Goal: Task Accomplishment & Management: Use online tool/utility

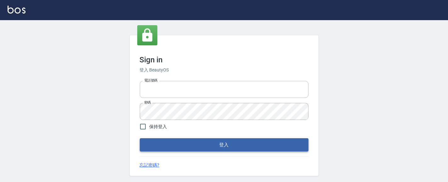
type input "0931911003"
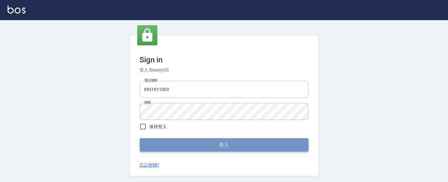
click at [208, 144] on button "登入" at bounding box center [224, 144] width 169 height 13
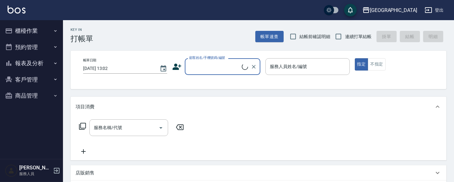
click at [290, 38] on input "結帳前確認明細" at bounding box center [293, 36] width 13 height 13
checkbox input "true"
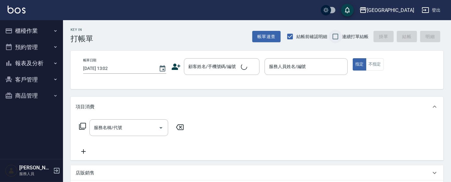
click at [336, 35] on input "連續打單結帳" at bounding box center [335, 36] width 13 height 13
checkbox input "true"
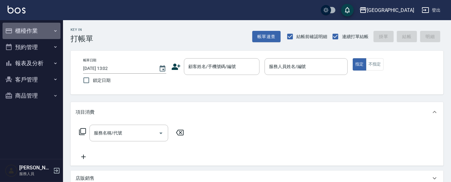
click at [37, 31] on button "櫃檯作業" at bounding box center [32, 31] width 58 height 16
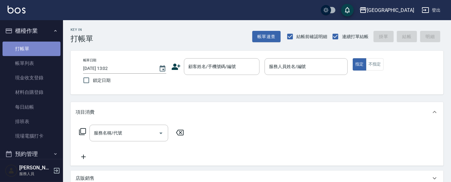
click at [35, 46] on link "打帳單" at bounding box center [32, 49] width 58 height 14
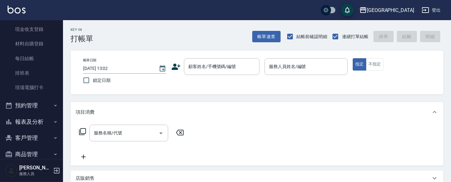
scroll to position [59, 0]
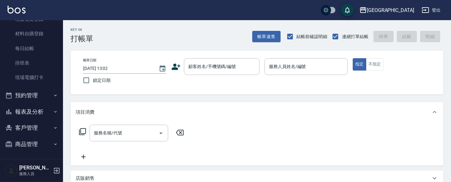
click at [25, 113] on button "報表及分析" at bounding box center [32, 112] width 58 height 16
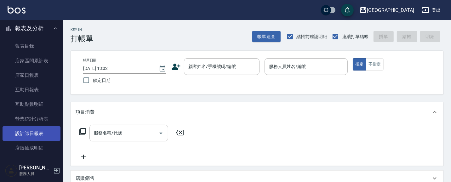
scroll to position [142, 0]
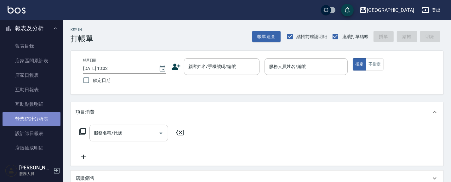
click at [39, 118] on link "營業統計分析表" at bounding box center [32, 119] width 58 height 14
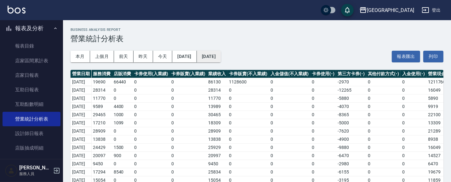
click at [221, 58] on button "2025/08/17" at bounding box center [209, 57] width 24 height 12
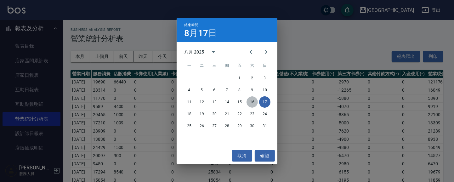
click at [254, 103] on button "16" at bounding box center [252, 101] width 11 height 11
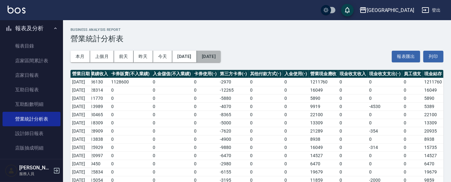
click at [221, 56] on button "2025/08/16" at bounding box center [209, 57] width 24 height 12
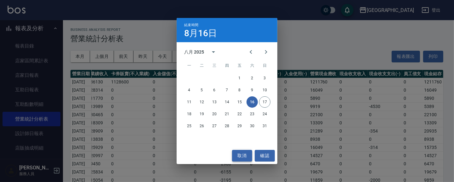
click at [241, 154] on button "取消" at bounding box center [242, 156] width 20 height 12
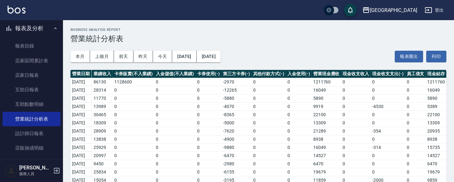
scroll to position [0, 135]
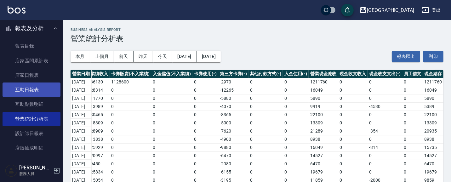
click at [37, 90] on link "互助日報表" at bounding box center [32, 90] width 58 height 14
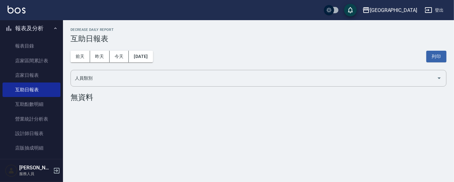
click at [29, 30] on button "報表及分析" at bounding box center [32, 28] width 58 height 16
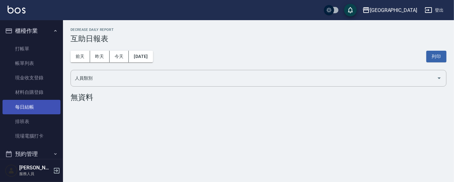
click at [38, 105] on link "每日結帳" at bounding box center [32, 107] width 58 height 14
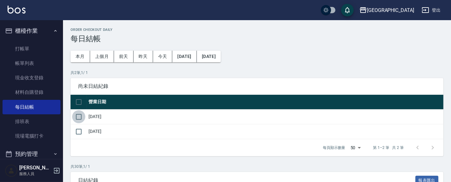
click at [78, 118] on input "checkbox" at bounding box center [78, 116] width 13 height 13
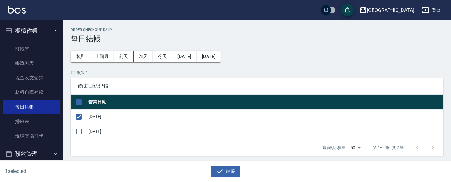
drag, startPoint x: 232, startPoint y: 174, endPoint x: 231, endPoint y: 158, distance: 15.5
click at [232, 171] on button "結帳" at bounding box center [225, 172] width 29 height 12
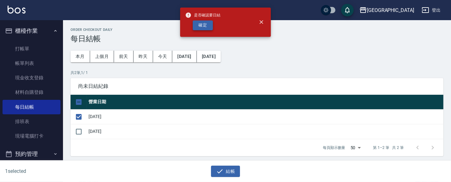
click at [206, 24] on button "確定" at bounding box center [203, 25] width 20 height 10
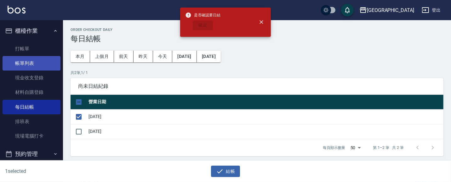
checkbox input "false"
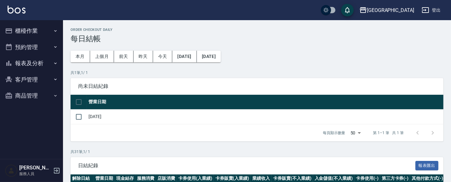
click at [42, 63] on button "報表及分析" at bounding box center [32, 63] width 58 height 16
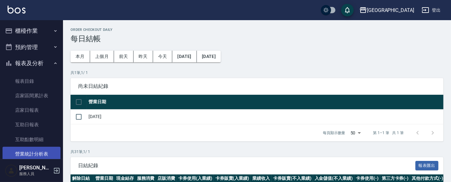
click at [39, 152] on link "營業統計分析表" at bounding box center [32, 154] width 58 height 14
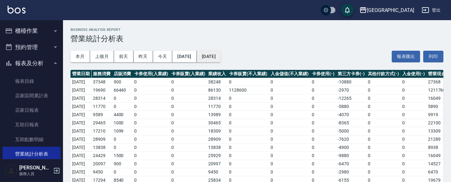
click at [221, 55] on button "[DATE]" at bounding box center [209, 57] width 24 height 12
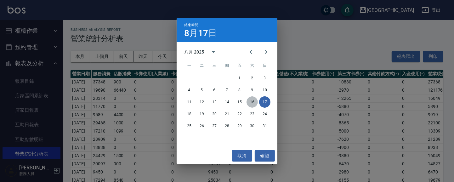
click at [250, 104] on button "16" at bounding box center [252, 101] width 11 height 11
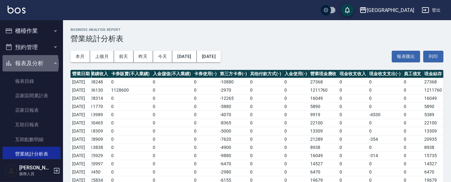
drag, startPoint x: 23, startPoint y: 64, endPoint x: 26, endPoint y: 43, distance: 21.2
click at [24, 62] on button "報表及分析" at bounding box center [32, 63] width 58 height 16
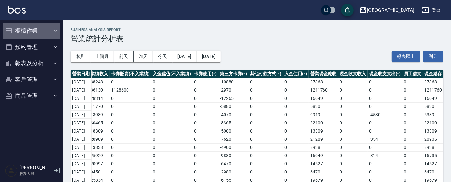
click at [29, 31] on button "櫃檯作業" at bounding box center [32, 31] width 58 height 16
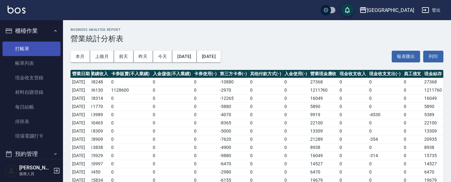
click at [27, 53] on link "打帳單" at bounding box center [32, 49] width 58 height 14
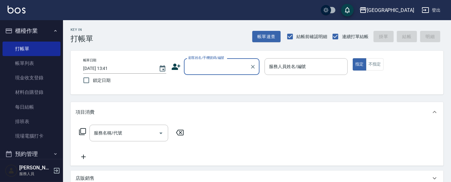
click at [28, 31] on button "櫃檯作業" at bounding box center [32, 31] width 58 height 16
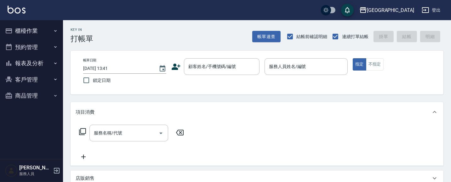
click at [34, 58] on button "報表及分析" at bounding box center [32, 63] width 58 height 16
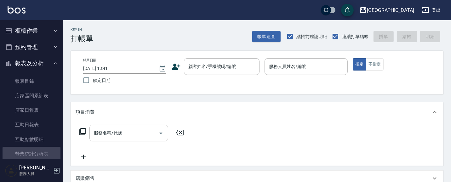
drag, startPoint x: 33, startPoint y: 150, endPoint x: 71, endPoint y: 118, distance: 50.3
click at [33, 150] on link "營業統計分析表" at bounding box center [32, 154] width 58 height 14
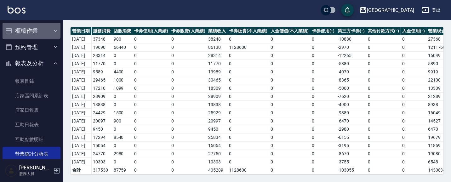
drag, startPoint x: 31, startPoint y: 23, endPoint x: 33, endPoint y: 33, distance: 11.0
click at [32, 23] on button "櫃檯作業" at bounding box center [32, 31] width 58 height 16
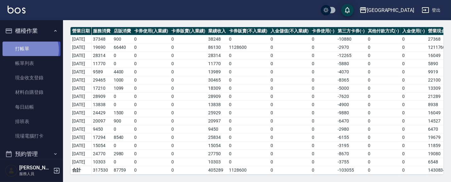
drag, startPoint x: 28, startPoint y: 50, endPoint x: 29, endPoint y: 54, distance: 4.7
click at [28, 50] on link "打帳單" at bounding box center [32, 49] width 58 height 14
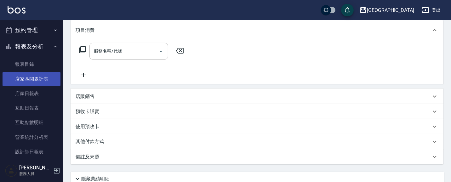
scroll to position [125, 0]
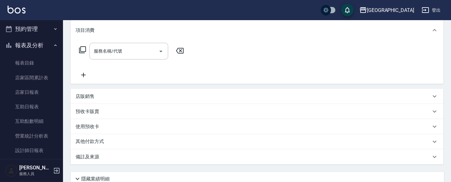
click at [35, 47] on button "報表及分析" at bounding box center [32, 45] width 58 height 16
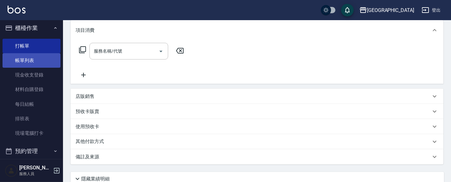
scroll to position [0, 0]
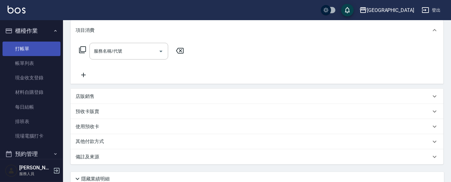
click at [24, 46] on link "打帳單" at bounding box center [32, 49] width 58 height 14
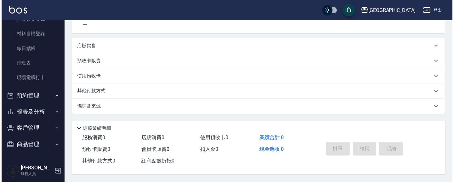
scroll to position [134, 0]
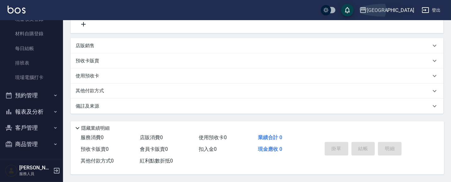
click at [400, 7] on div "[GEOGRAPHIC_DATA]" at bounding box center [390, 10] width 47 height 8
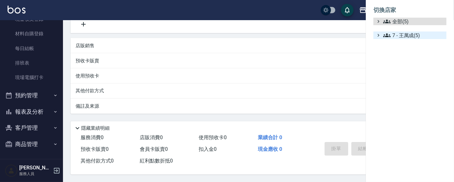
drag, startPoint x: 399, startPoint y: 25, endPoint x: 396, endPoint y: 35, distance: 10.5
click at [399, 25] on ul "全部(5) 7 - 王萬成(5)" at bounding box center [410, 28] width 73 height 21
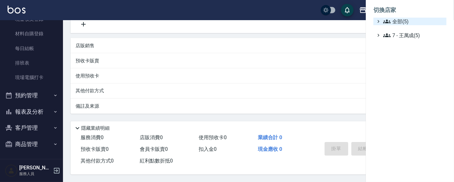
click at [391, 21] on icon at bounding box center [387, 22] width 8 height 8
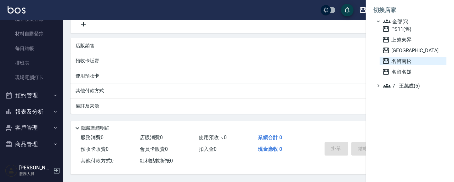
click at [406, 61] on span "名留南松" at bounding box center [414, 61] width 62 height 8
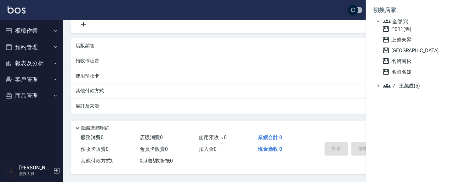
scroll to position [0, 0]
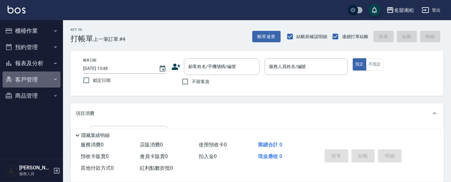
click at [43, 79] on button "客戶管理" at bounding box center [32, 80] width 58 height 16
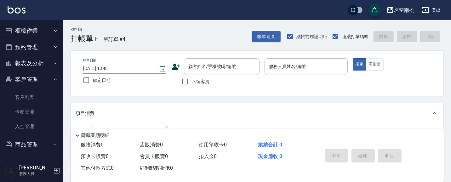
click at [43, 77] on button "客戶管理" at bounding box center [32, 80] width 58 height 16
click at [45, 62] on button "報表及分析" at bounding box center [32, 63] width 58 height 16
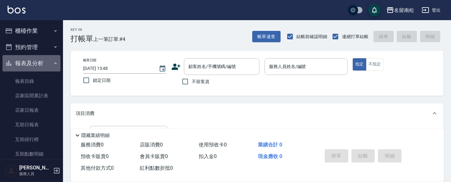
drag, startPoint x: 39, startPoint y: 62, endPoint x: 34, endPoint y: 51, distance: 11.8
click at [38, 60] on button "報表及分析" at bounding box center [32, 63] width 58 height 16
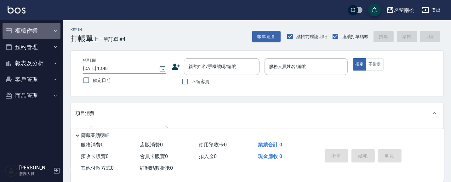
click at [37, 30] on button "櫃檯作業" at bounding box center [32, 31] width 58 height 16
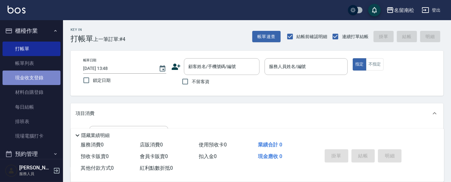
click at [38, 79] on link "現金收支登錄" at bounding box center [32, 78] width 58 height 14
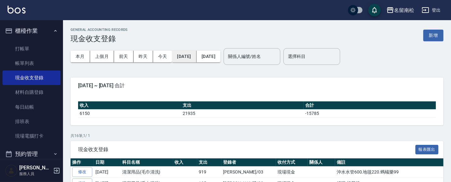
click at [188, 56] on button "[DATE]" at bounding box center [184, 57] width 24 height 12
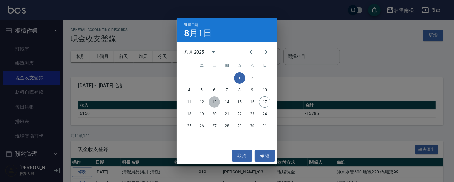
click at [210, 104] on button "13" at bounding box center [214, 101] width 11 height 11
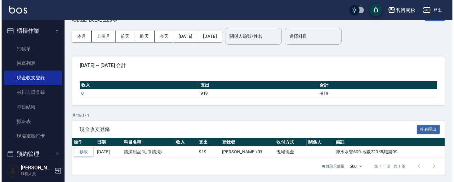
scroll to position [20, 0]
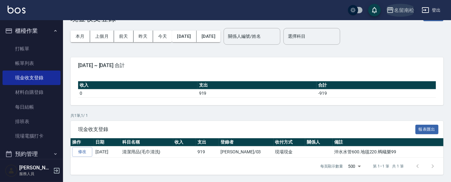
click at [409, 10] on div "名留南松" at bounding box center [404, 10] width 20 height 8
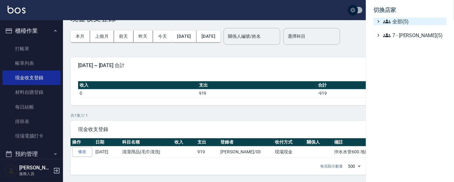
click at [399, 20] on span "全部(5)" at bounding box center [413, 22] width 61 height 8
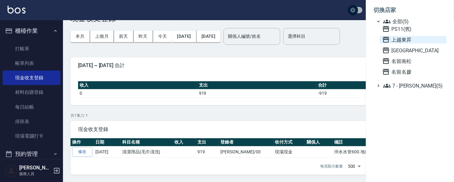
click at [408, 39] on span "上越東昇" at bounding box center [414, 40] width 62 height 8
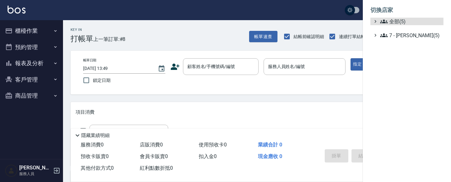
click at [405, 20] on span "全部(5)" at bounding box center [410, 22] width 61 height 8
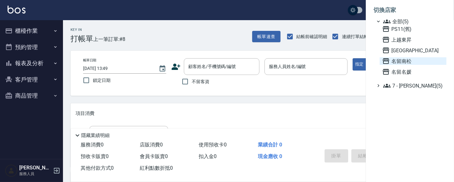
click at [407, 59] on span "名留南松" at bounding box center [414, 61] width 62 height 8
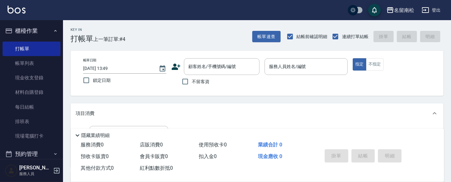
click at [33, 30] on button "櫃檯作業" at bounding box center [32, 31] width 58 height 16
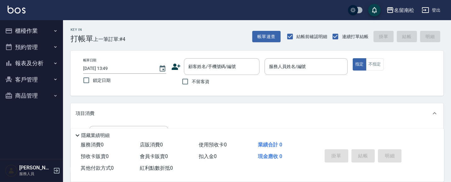
click at [39, 64] on button "報表及分析" at bounding box center [32, 63] width 58 height 16
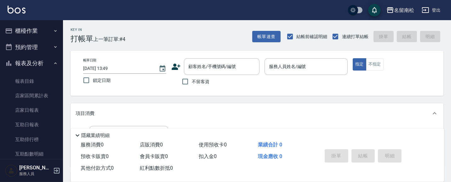
click at [41, 32] on button "櫃檯作業" at bounding box center [32, 31] width 58 height 16
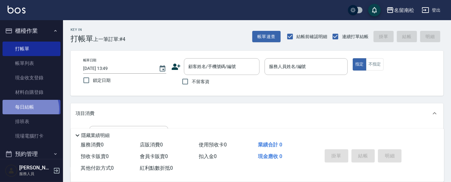
click at [27, 109] on link "每日結帳" at bounding box center [32, 107] width 58 height 14
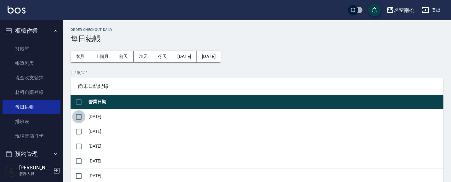
drag, startPoint x: 76, startPoint y: 119, endPoint x: 81, endPoint y: 141, distance: 22.7
click at [76, 120] on input "checkbox" at bounding box center [78, 116] width 13 height 13
checkbox input "true"
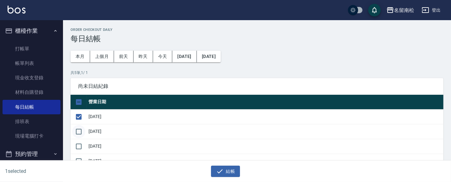
click at [82, 135] on input "checkbox" at bounding box center [78, 131] width 13 height 13
checkbox input "true"
click at [77, 147] on input "checkbox" at bounding box center [78, 146] width 13 height 13
checkbox input "true"
click at [80, 159] on input "checkbox" at bounding box center [78, 161] width 13 height 13
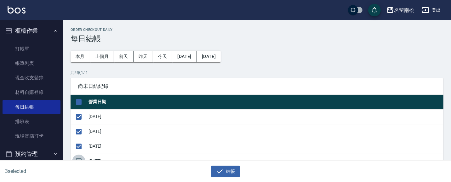
checkbox input "true"
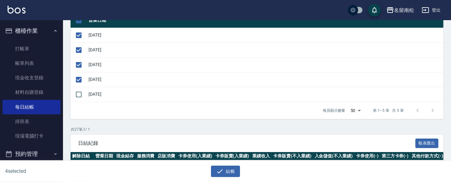
scroll to position [82, 0]
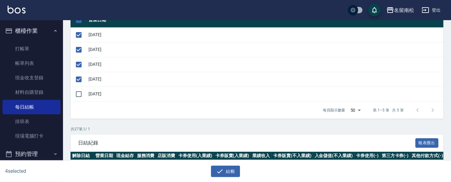
drag, startPoint x: 220, startPoint y: 169, endPoint x: 218, endPoint y: 164, distance: 5.4
click at [220, 169] on icon "button" at bounding box center [220, 172] width 8 height 8
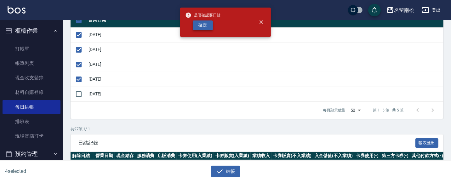
drag, startPoint x: 198, startPoint y: 19, endPoint x: 200, endPoint y: 26, distance: 7.8
click at [198, 21] on div "是否確認要日結 確定" at bounding box center [202, 22] width 35 height 26
click at [200, 26] on button "確定" at bounding box center [203, 25] width 20 height 10
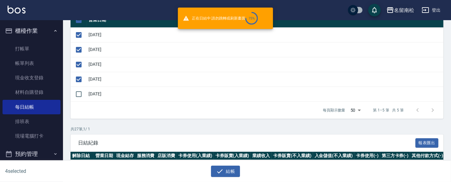
checkbox input "false"
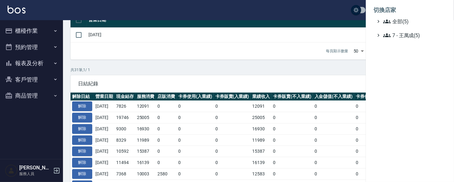
scroll to position [82, 0]
click at [397, 23] on span "全部(5)" at bounding box center [413, 22] width 61 height 8
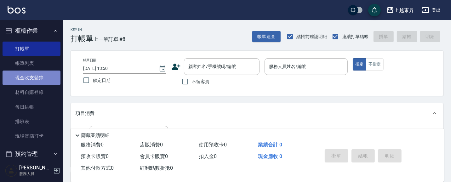
drag, startPoint x: 34, startPoint y: 78, endPoint x: 32, endPoint y: 75, distance: 4.1
click at [33, 78] on link "現金收支登錄" at bounding box center [32, 78] width 58 height 14
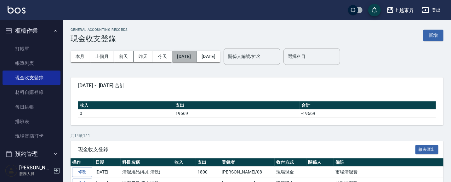
click at [196, 55] on button "[DATE]" at bounding box center [184, 57] width 24 height 12
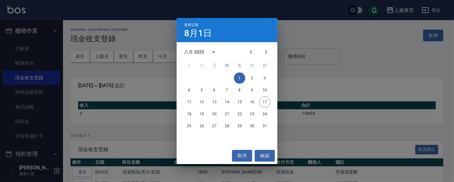
click at [207, 104] on div "11 12 13 14 15 16 17" at bounding box center [227, 101] width 101 height 11
click at [199, 100] on button "12" at bounding box center [201, 101] width 11 height 11
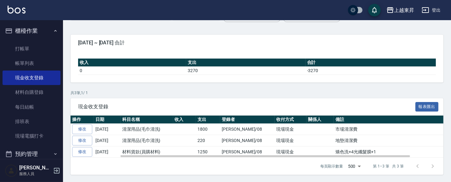
scroll to position [43, 0]
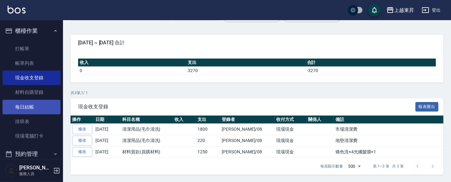
click at [40, 108] on link "每日結帳" at bounding box center [32, 107] width 58 height 14
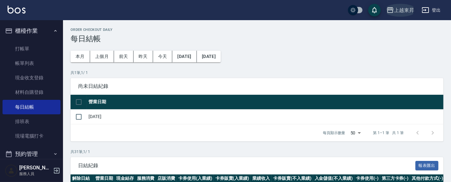
click at [404, 14] on button "上越東昇" at bounding box center [400, 10] width 33 height 13
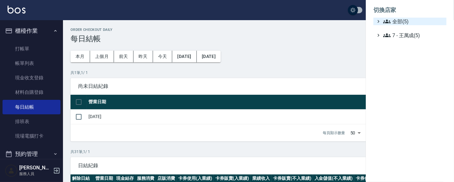
click at [405, 20] on span "全部(5)" at bounding box center [413, 22] width 61 height 8
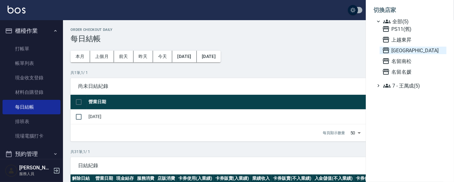
click at [395, 49] on span "[GEOGRAPHIC_DATA]" at bounding box center [414, 51] width 62 height 8
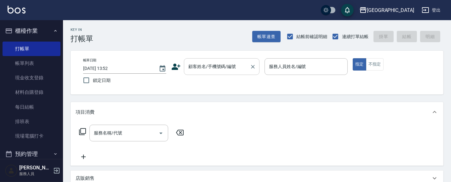
click at [222, 73] on div "顧客姓名/手機號碼/編號" at bounding box center [222, 66] width 76 height 17
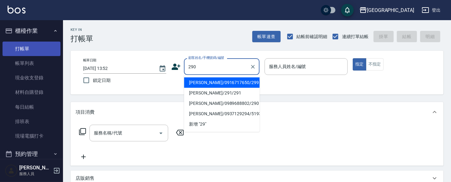
type input "290"
type input "02"
type button "true"
type input "[PERSON_NAME]/0989688802/290"
type input "[PERSON_NAME]-02"
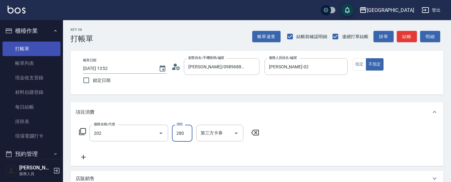
type input "洗髮[280](202)"
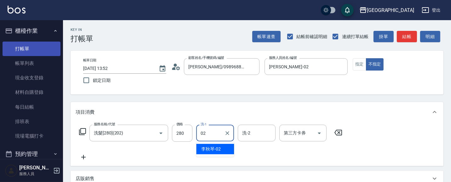
type input "[PERSON_NAME]-02"
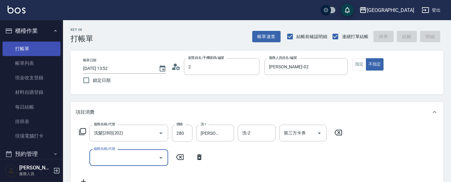
type input "22"
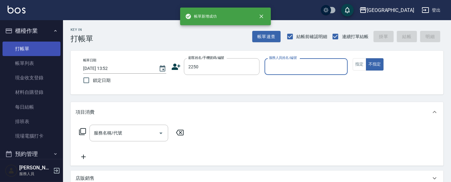
type input "2250"
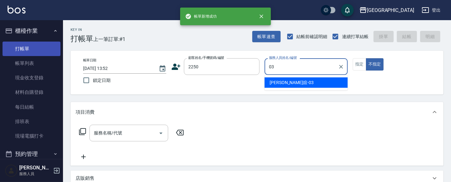
type input "03"
type button "false"
type input "[PERSON_NAME]媗-03"
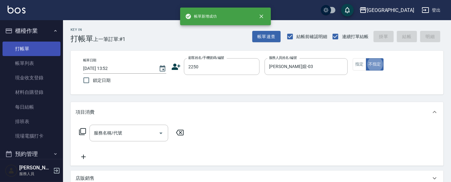
type input "[PERSON_NAME]媗/0911843052/2250"
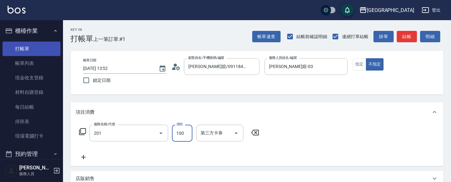
type input "洗髮[100](201)"
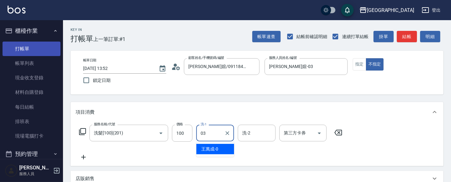
type input "[PERSON_NAME]媗-03"
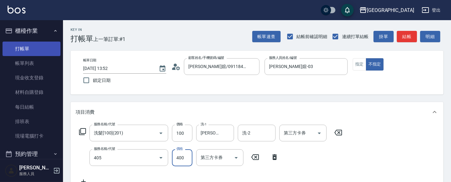
type input "剪髮(400)(405)"
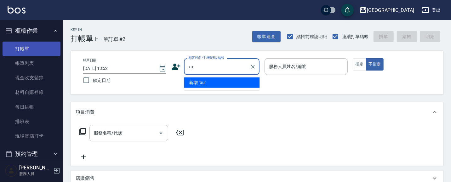
type input "x"
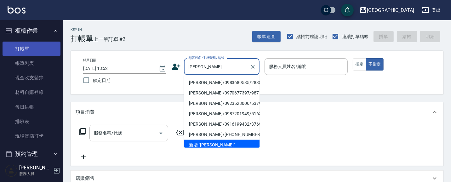
type input "[PERSON_NAME]"
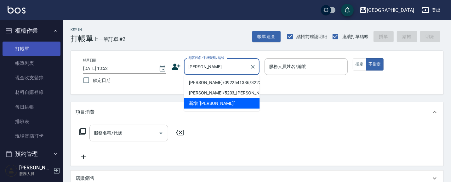
type input "呂"
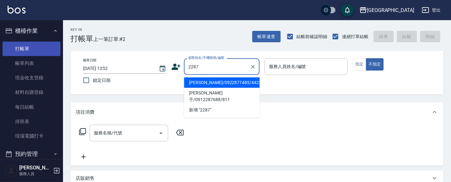
type input "2287"
type input "0"
type input "[PERSON_NAME]/0922877485/4422"
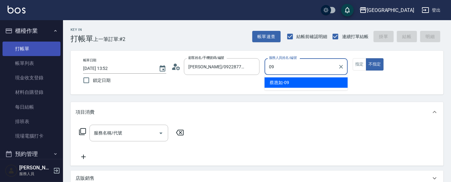
type input "[PERSON_NAME]-09"
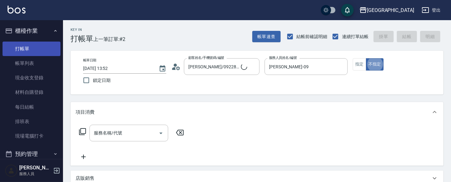
type input "[PERSON_NAME]/[PHONE_NUMBER]/2287"
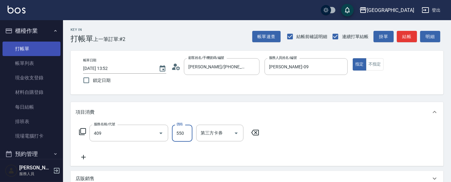
type input "剪髮(550)(409)"
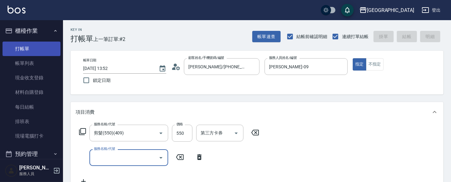
type input "[DATE] 13:54"
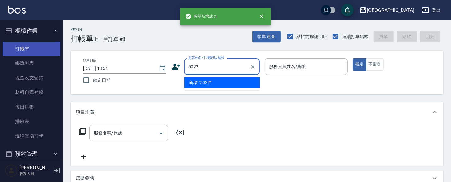
type input "5022"
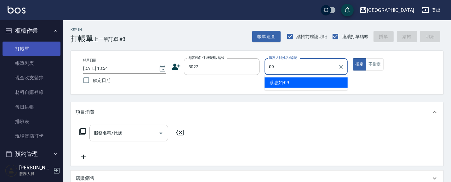
type input "[PERSON_NAME]-09"
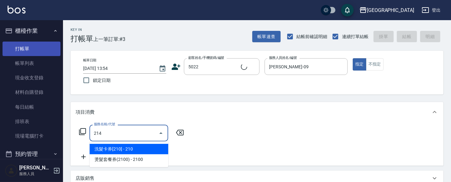
type input "214"
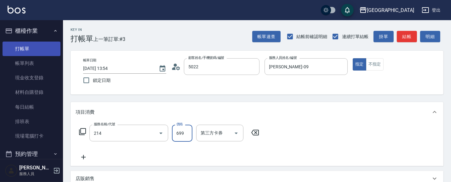
type input "[PERSON_NAME]/0972037080/5022"
type input "滾珠洗髪699(214)"
type input "700"
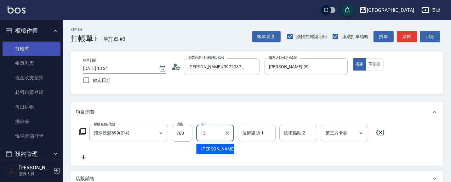
type input "[PERSON_NAME]-15"
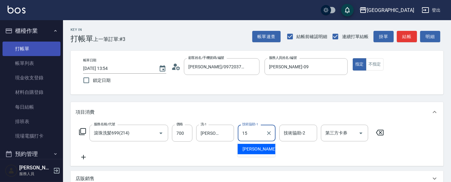
type input "[PERSON_NAME]-15"
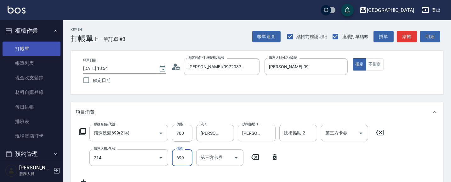
type input "滾珠洗髪699(214)"
type input "700"
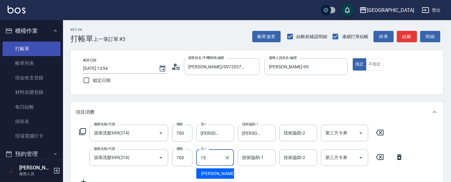
type input "[PERSON_NAME]-15"
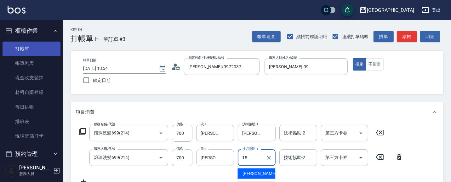
type input "[PERSON_NAME]-15"
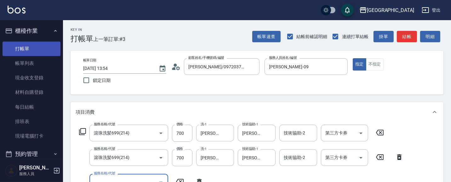
scroll to position [5, 0]
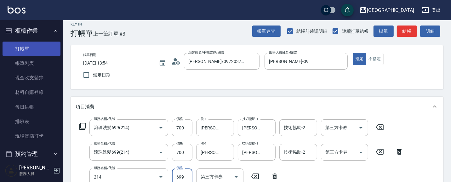
type input "滾珠洗髪699(214)"
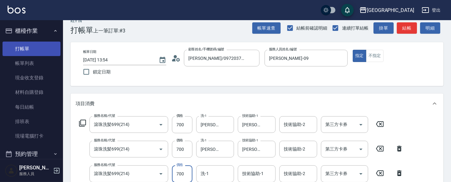
type input "700"
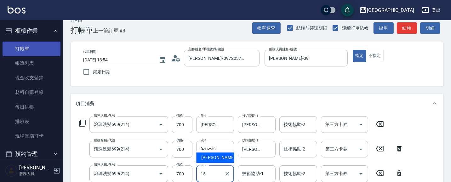
type input "[PERSON_NAME]-15"
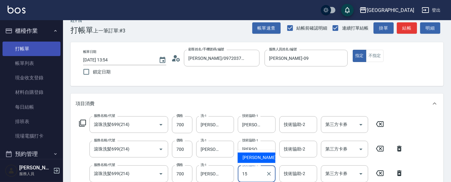
type input "[PERSON_NAME]-15"
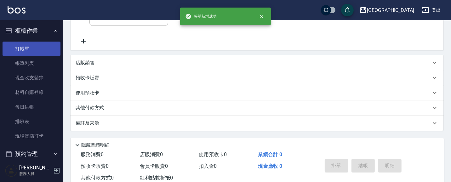
scroll to position [0, 0]
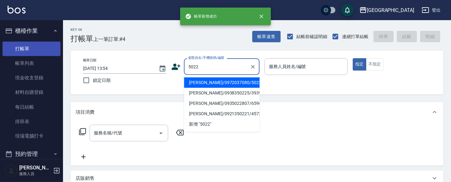
type input "5022"
type input "5"
type input "[PERSON_NAME]/0972037080/5022"
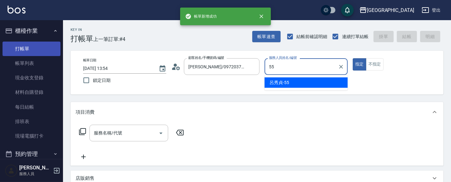
type input "[PERSON_NAME]-55"
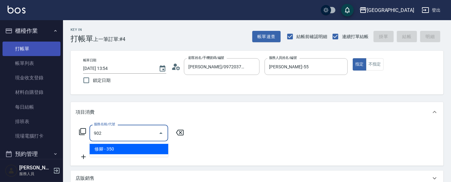
type input "修腳(902)"
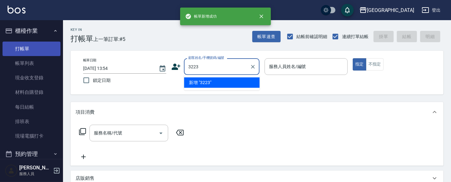
type input "3223"
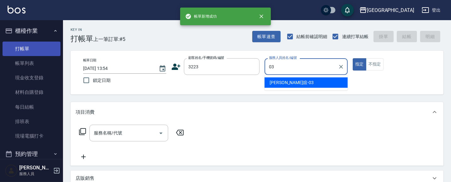
type input "[PERSON_NAME]媗-03"
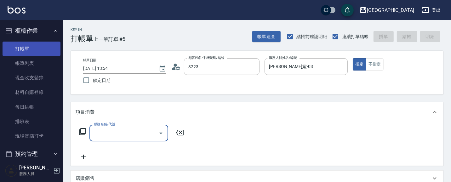
type input "[PERSON_NAME]/0922541386/3223"
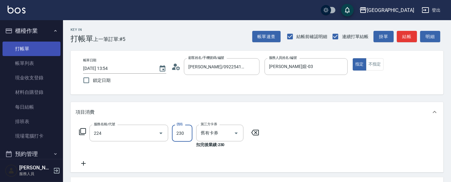
type input "洗髮(卡)230(224)"
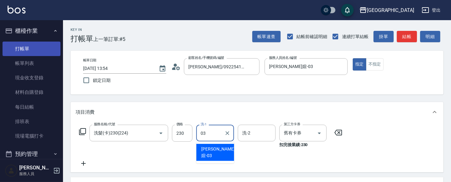
type input "[PERSON_NAME]媗-03"
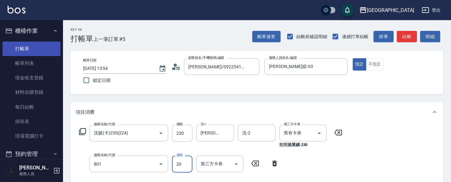
type input "潤絲(801)"
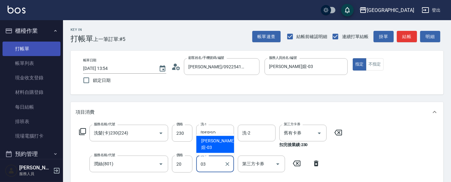
type input "[PERSON_NAME]媗-03"
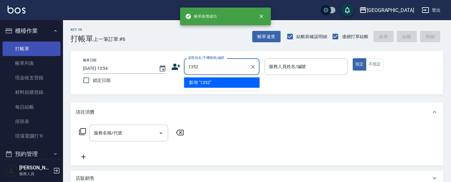
type input "1352"
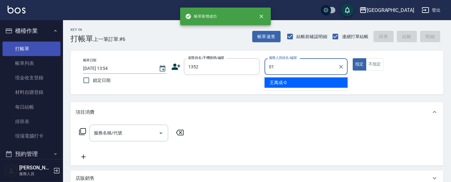
type input "[PERSON_NAME]-01"
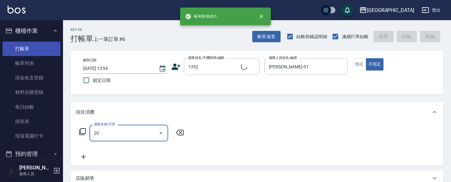
type input "201"
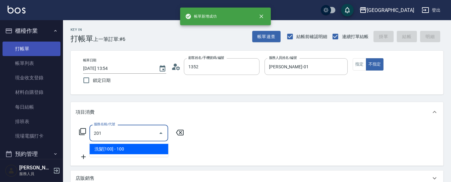
type input "[PERSON_NAME]/0421/1352"
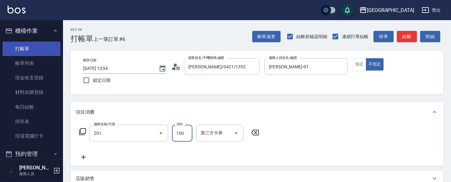
type input "洗髮[100](201)"
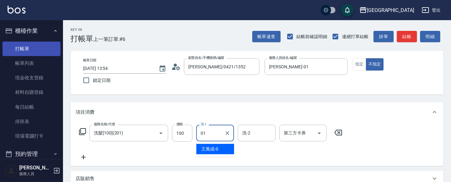
type input "[PERSON_NAME]-01"
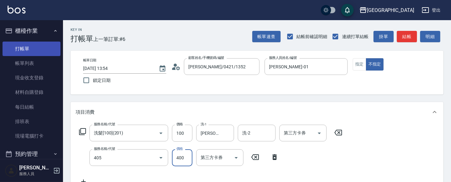
type input "剪髮(400)(405)"
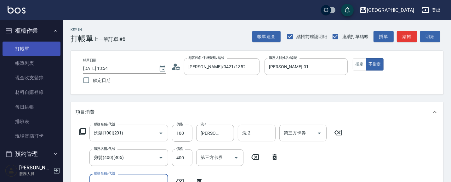
scroll to position [5, 0]
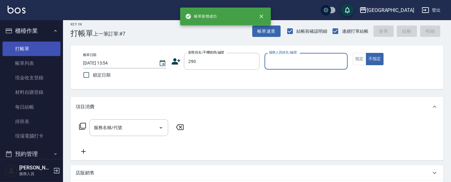
type input "290"
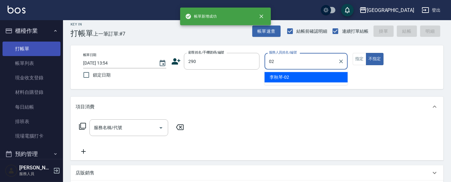
type input "[PERSON_NAME]-02"
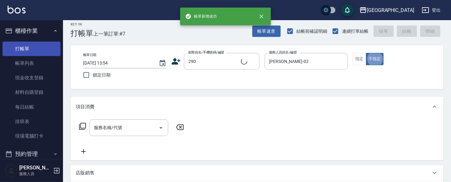
type input "[PERSON_NAME]/0989688802/290"
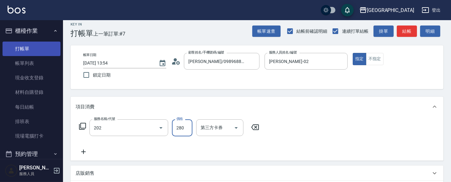
type input "洗髮[280](202)"
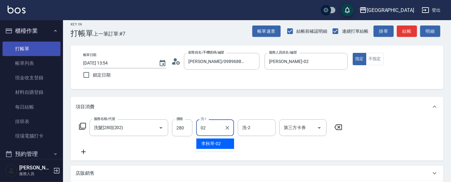
type input "[PERSON_NAME]-02"
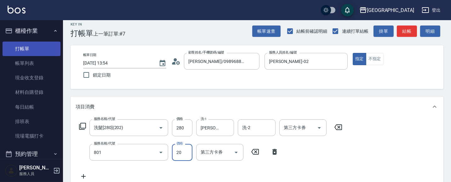
type input "潤絲(801)"
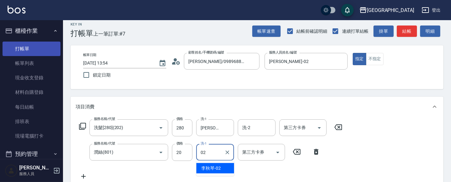
type input "[PERSON_NAME]-02"
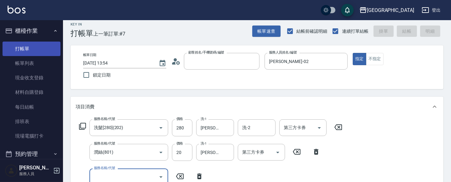
type input "6"
type input "[DATE] 13:55"
type input "62"
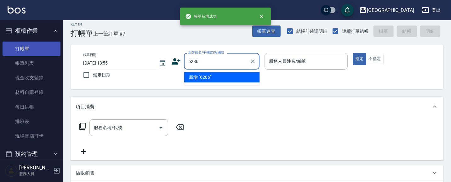
type input "6286"
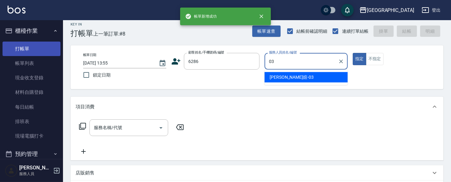
type input "[PERSON_NAME]媗-03"
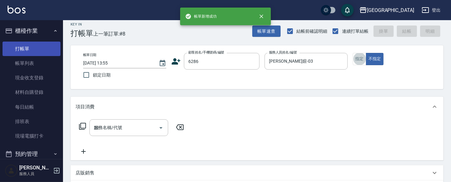
type input "224"
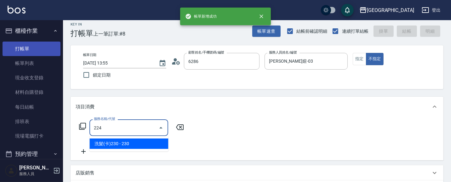
type input "[PERSON_NAME]/0987858597/6286"
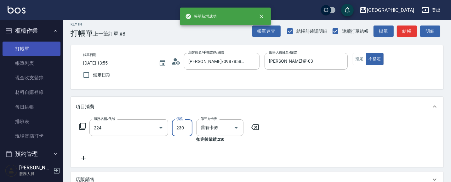
type input "洗髮(卡)230(224)"
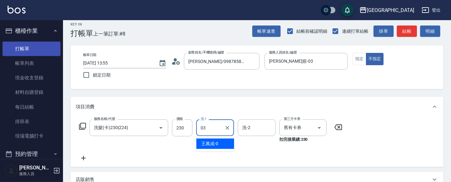
type input "[PERSON_NAME]媗-03"
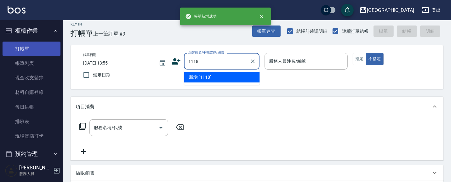
type input "1118"
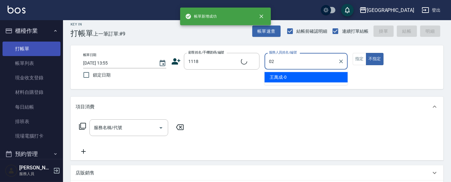
type input "02"
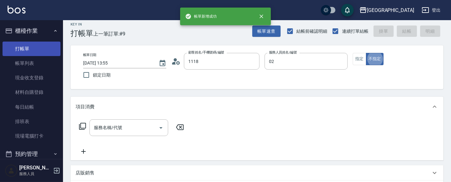
type input "[PERSON_NAME]/0928397958/1118"
type input "[PERSON_NAME]-02"
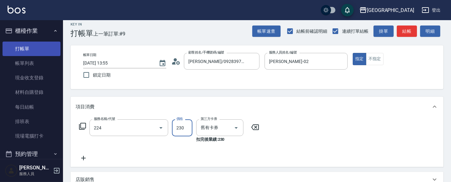
type input "洗髮(卡)230(224)"
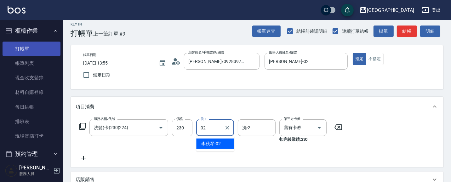
type input "[PERSON_NAME]-02"
